Goal: Navigation & Orientation: Find specific page/section

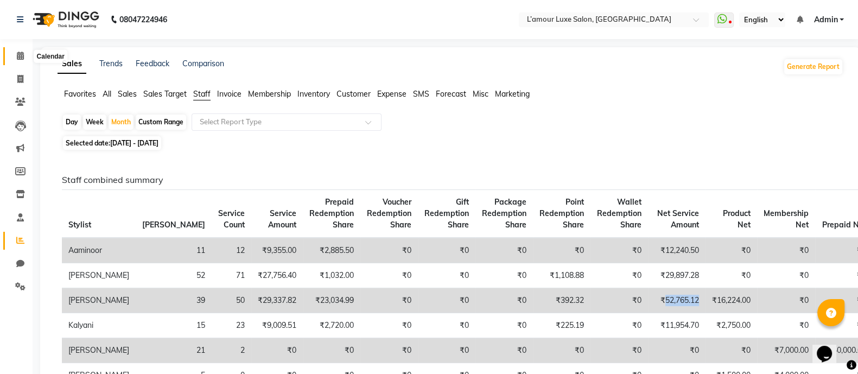
drag, startPoint x: 0, startPoint y: 0, endPoint x: 13, endPoint y: 55, distance: 56.9
click at [13, 55] on span at bounding box center [20, 56] width 19 height 12
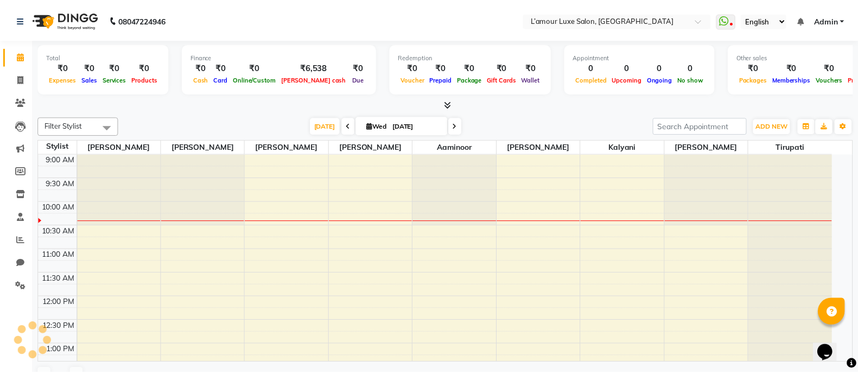
scroll to position [48, 0]
